Goal: Information Seeking & Learning: Learn about a topic

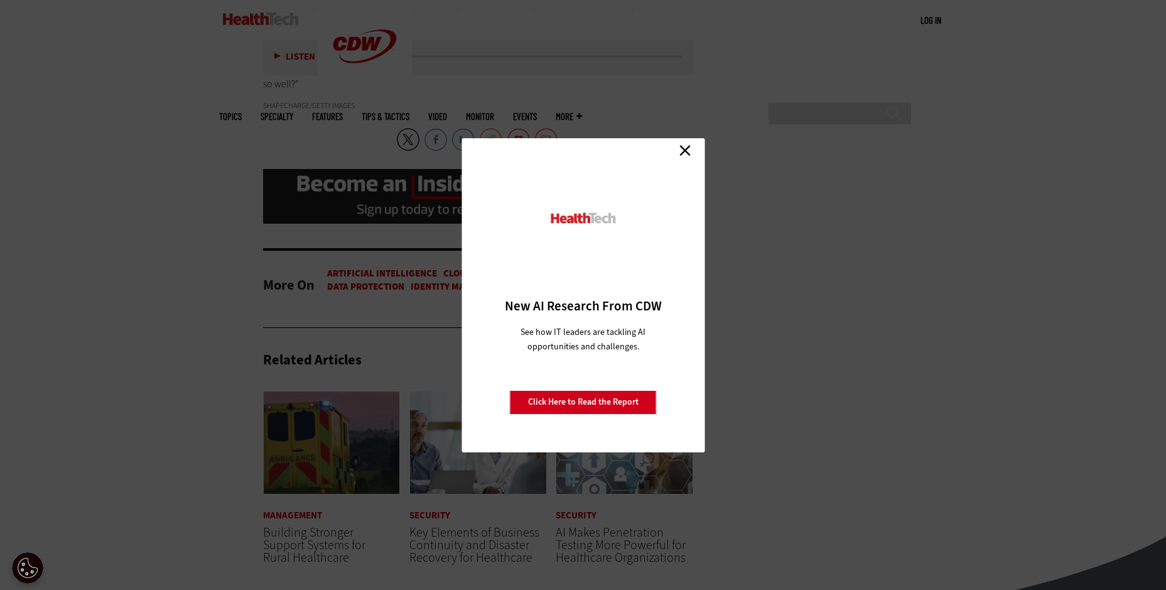
scroll to position [2765, 0]
click at [682, 143] on link "Close" at bounding box center [685, 150] width 19 height 19
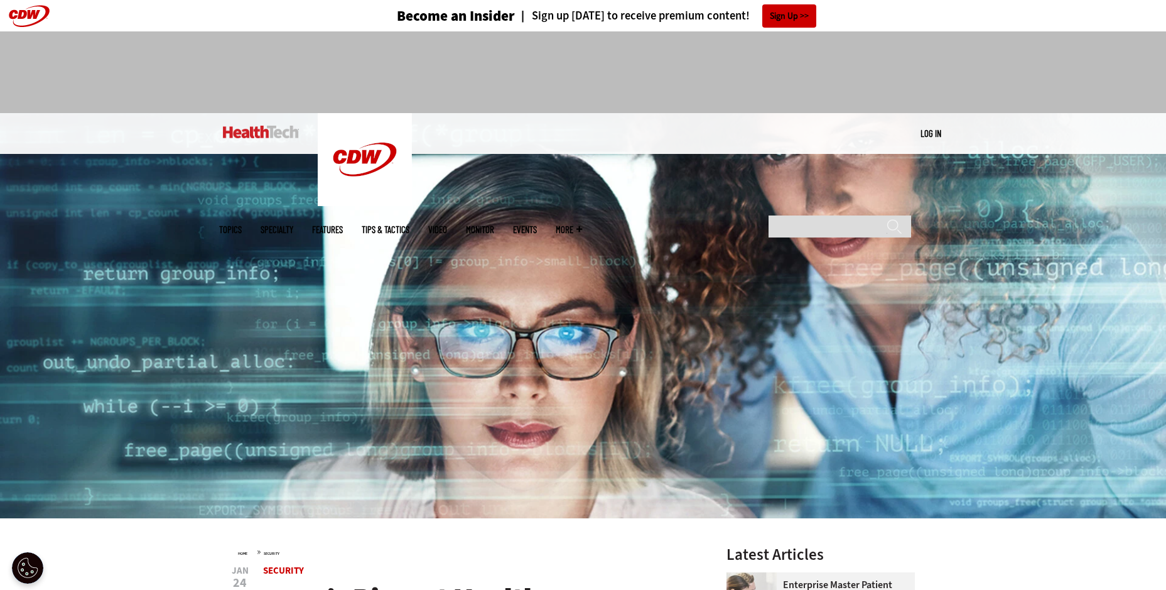
click at [522, 512] on img at bounding box center [583, 315] width 1166 height 405
